Goal: Task Accomplishment & Management: Use online tool/utility

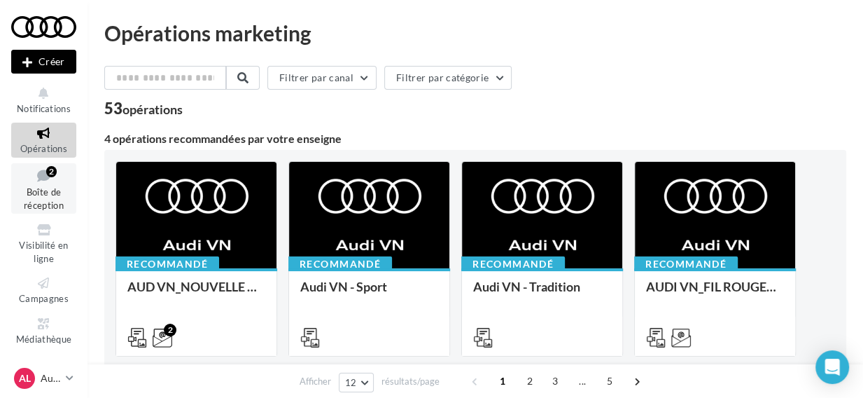
click at [54, 190] on span "Boîte de réception" at bounding box center [44, 198] width 40 height 25
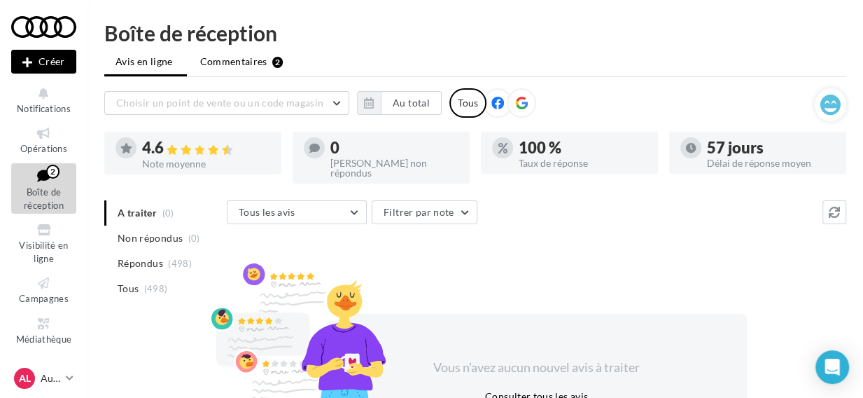
click at [221, 64] on span "Commentaires" at bounding box center [233, 62] width 67 height 14
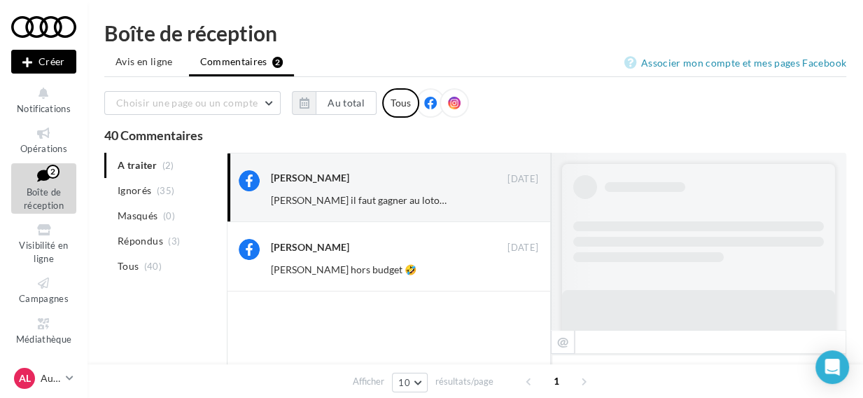
scroll to position [259, 0]
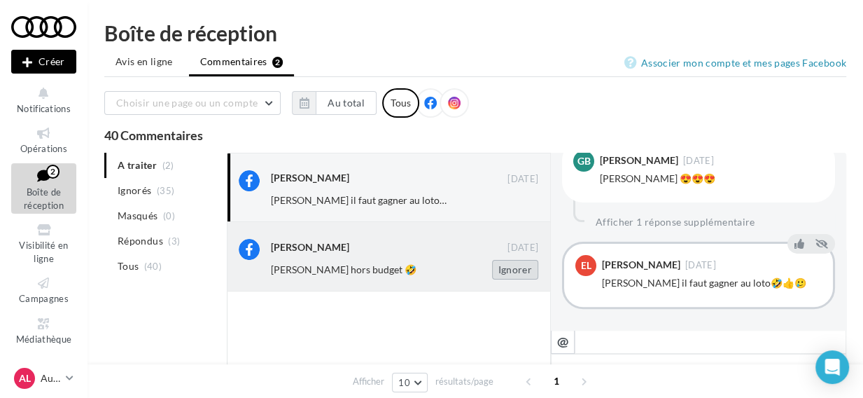
click at [504, 267] on button "Ignorer" at bounding box center [515, 270] width 46 height 20
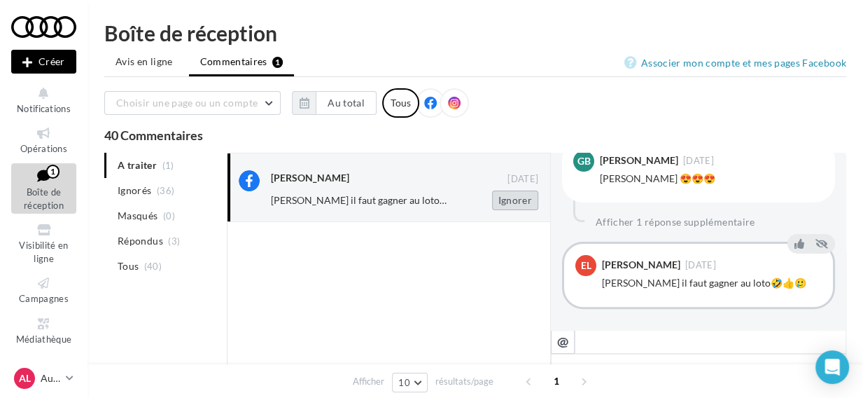
click at [497, 195] on button "Ignorer" at bounding box center [515, 200] width 46 height 20
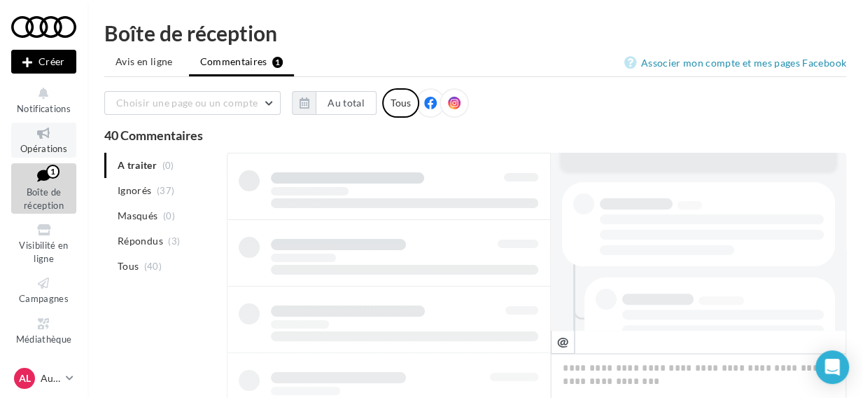
click at [46, 146] on span "Opérations" at bounding box center [43, 148] width 47 height 11
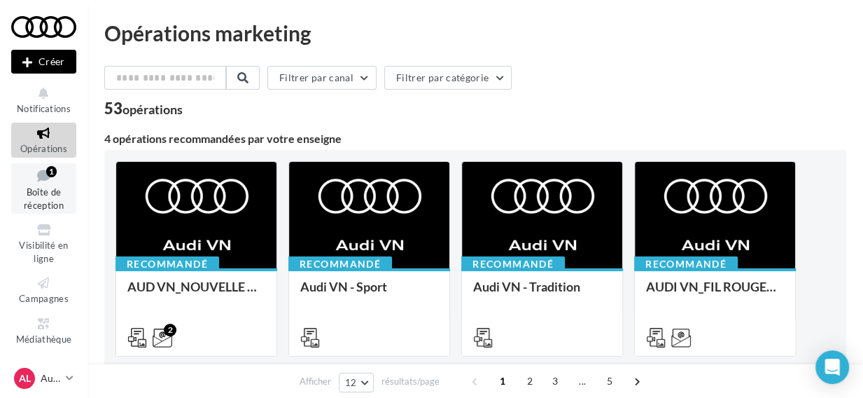
click at [61, 183] on icon at bounding box center [43, 175] width 57 height 19
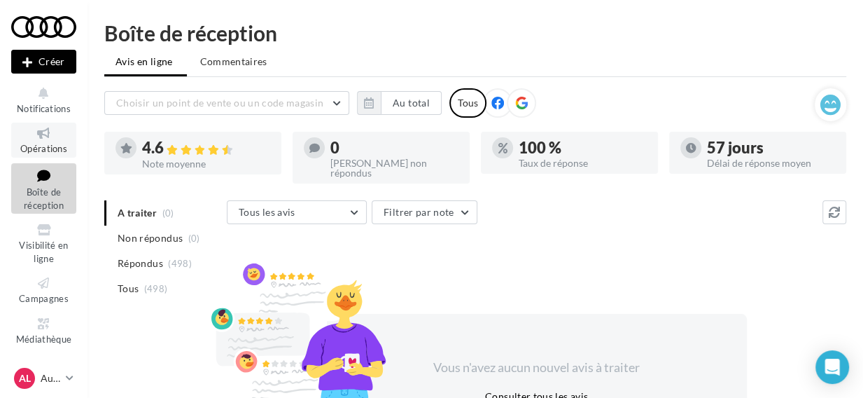
click at [57, 147] on span "Opérations" at bounding box center [43, 148] width 47 height 11
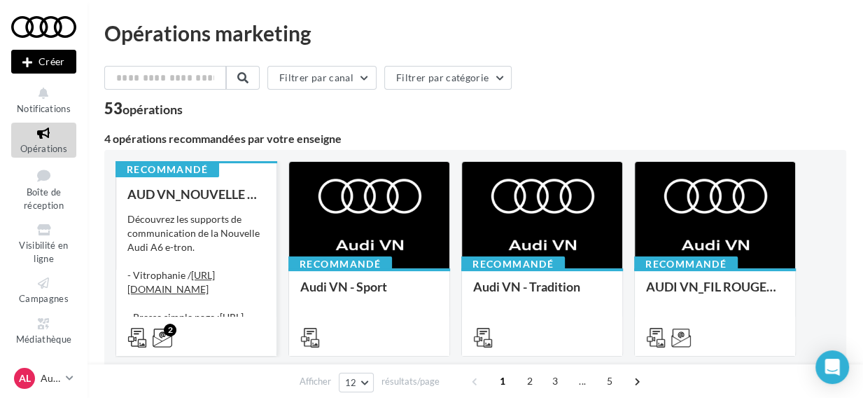
click at [182, 225] on div "Découvrez les supports de communication de la Nouvelle Audi A6 e-tron. - Vitrop…" at bounding box center [196, 282] width 138 height 140
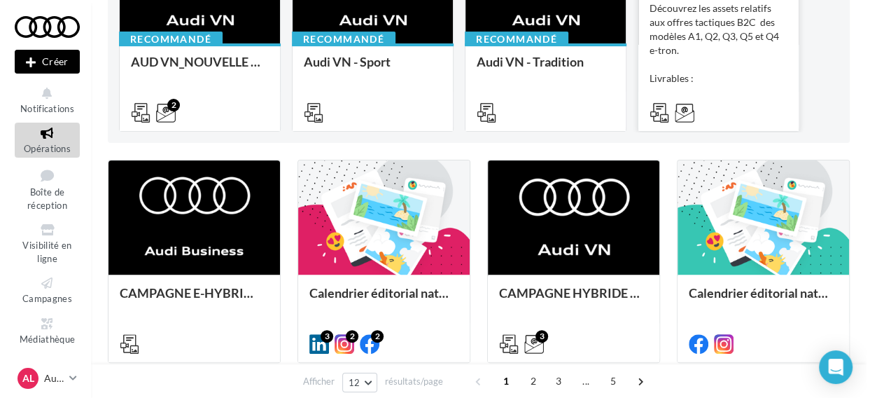
scroll to position [225, 0]
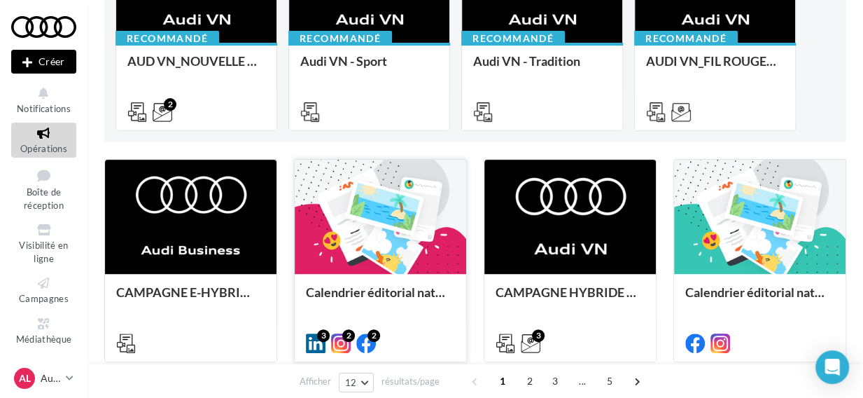
click at [398, 224] on div at bounding box center [381, 218] width 172 height 116
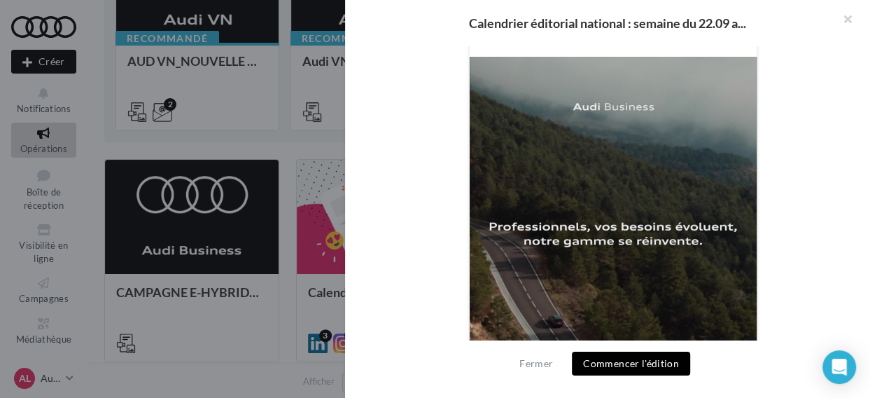
scroll to position [463, 0]
click at [650, 364] on button "Commencer l'édition" at bounding box center [631, 363] width 118 height 24
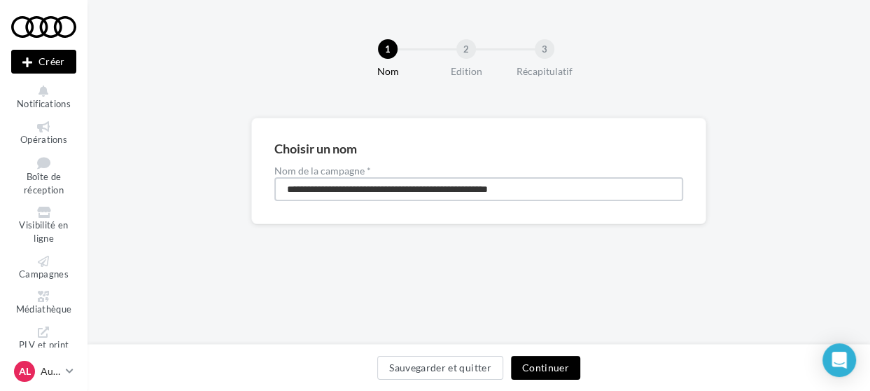
click at [526, 190] on input "**********" at bounding box center [478, 189] width 409 height 24
type input "**********"
click at [559, 369] on button "Continuer" at bounding box center [545, 368] width 69 height 24
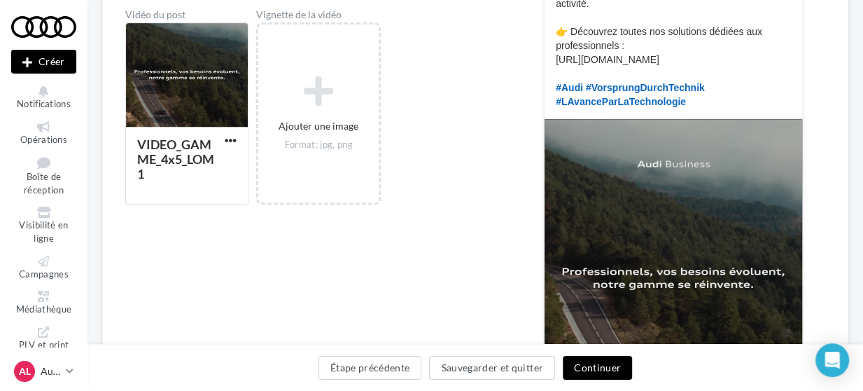
scroll to position [343, 0]
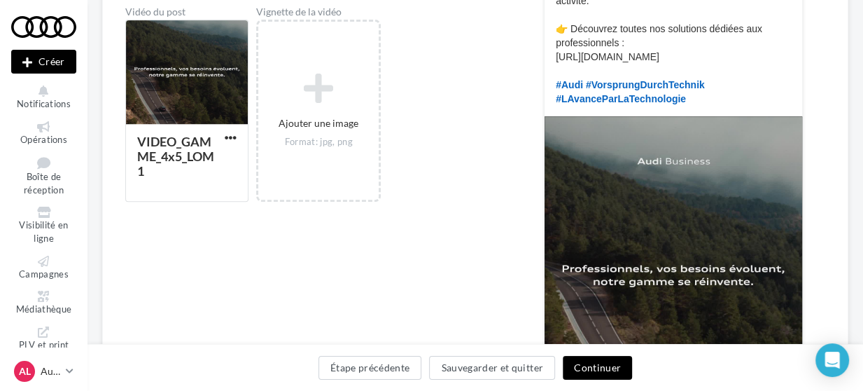
click at [605, 369] on button "Continuer" at bounding box center [597, 368] width 69 height 24
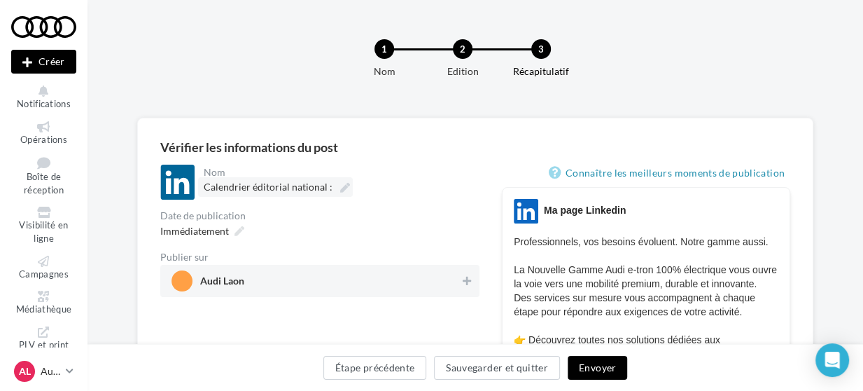
click at [340, 188] on icon at bounding box center [345, 188] width 10 height 10
click at [327, 188] on input "**********" at bounding box center [265, 189] width 123 height 24
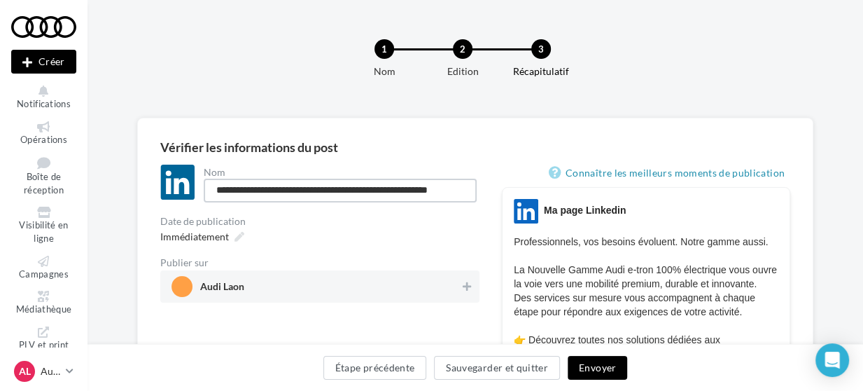
scroll to position [0, 5]
type input "**********"
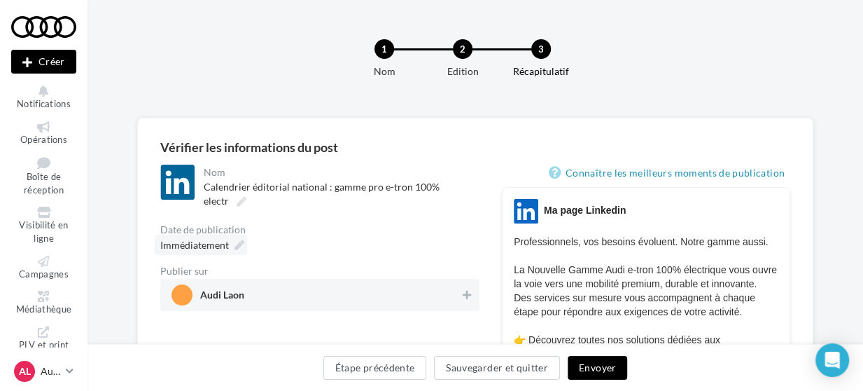
click at [219, 242] on span "Immédiatement" at bounding box center [194, 245] width 69 height 12
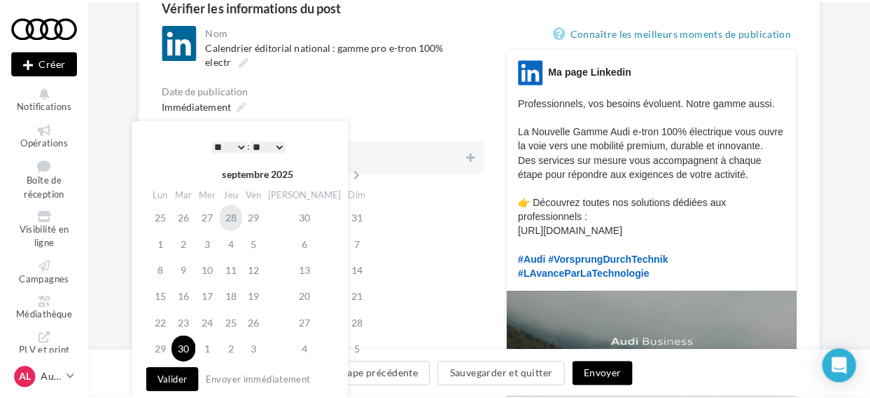
scroll to position [141, 0]
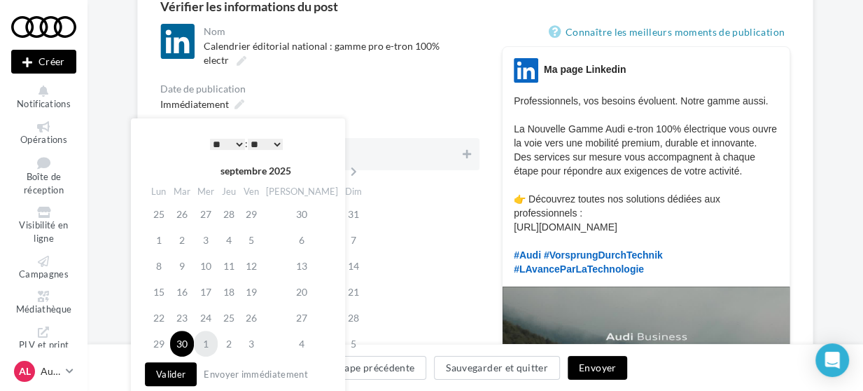
click at [214, 344] on td "1" at bounding box center [206, 343] width 24 height 26
click at [174, 374] on button "Valider" at bounding box center [171, 374] width 52 height 24
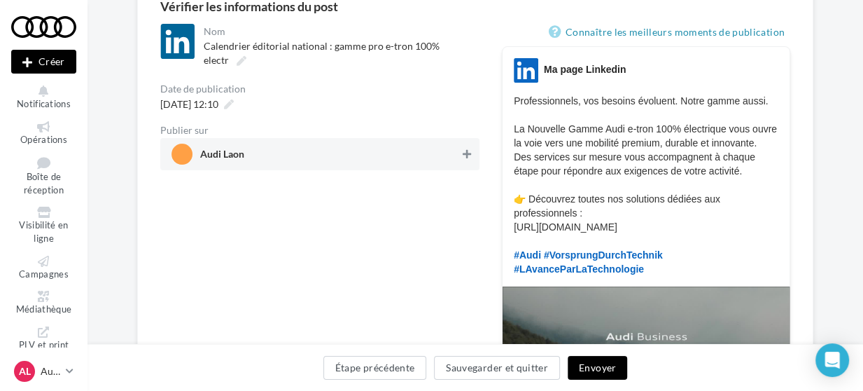
click at [468, 156] on icon at bounding box center [467, 154] width 8 height 10
click at [583, 370] on button "Envoyer" at bounding box center [598, 368] width 60 height 24
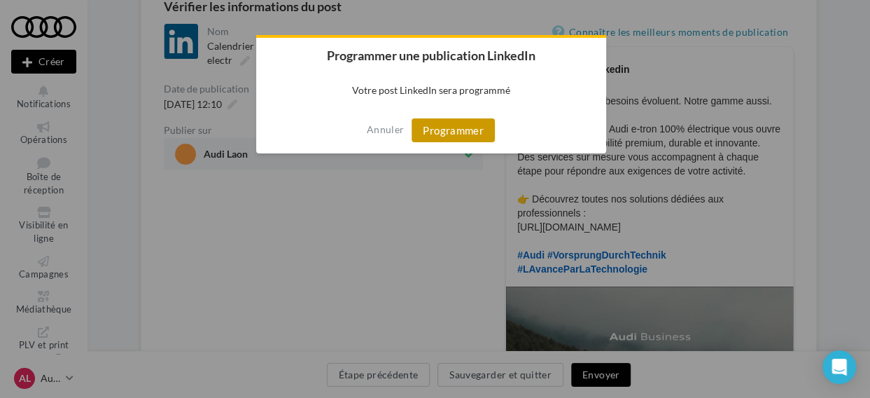
click at [438, 134] on button "Programmer" at bounding box center [453, 130] width 83 height 24
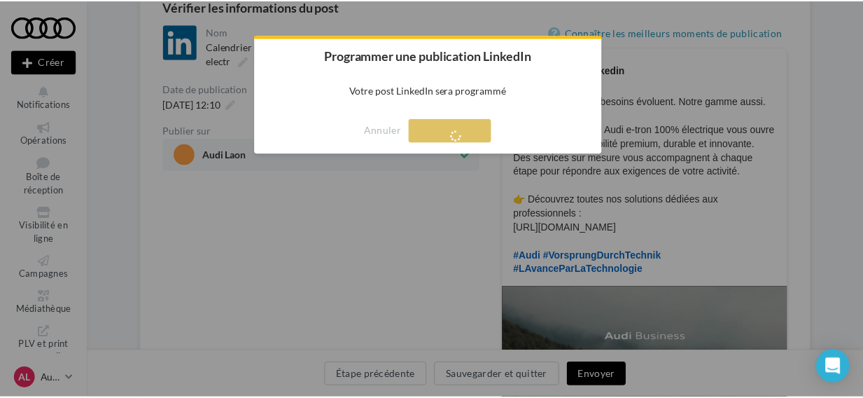
scroll to position [22, 0]
